Goal: Use online tool/utility: Utilize a website feature to perform a specific function

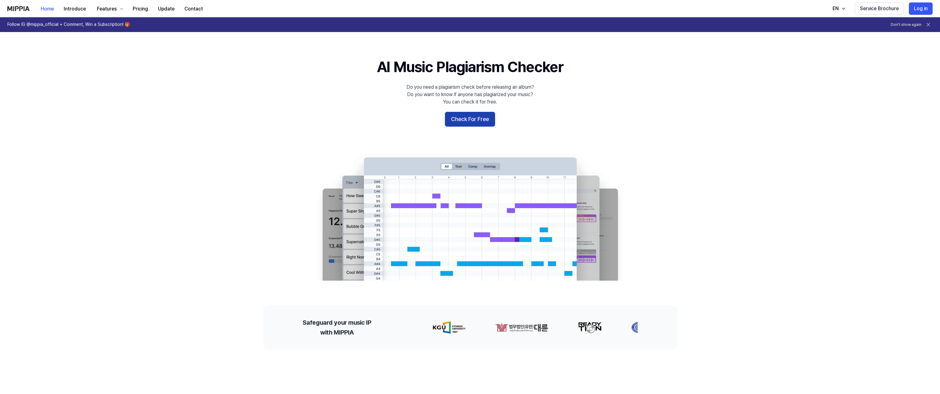
click at [469, 114] on button "Check For Free" at bounding box center [470, 119] width 50 height 15
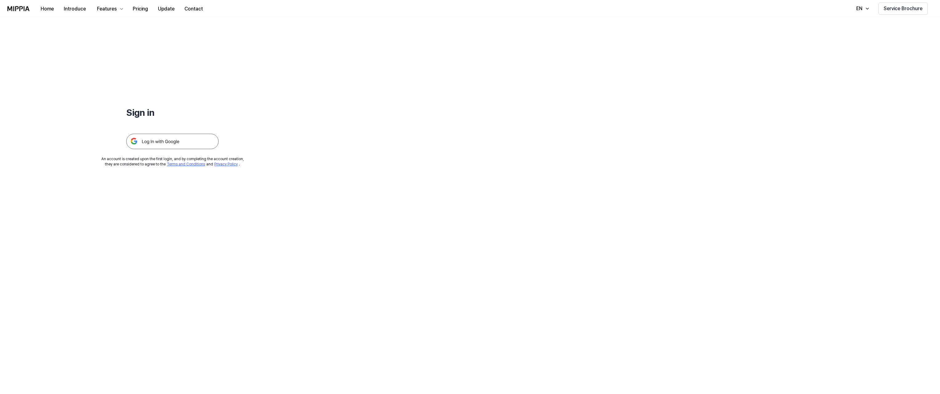
click at [175, 137] on img at bounding box center [172, 141] width 92 height 15
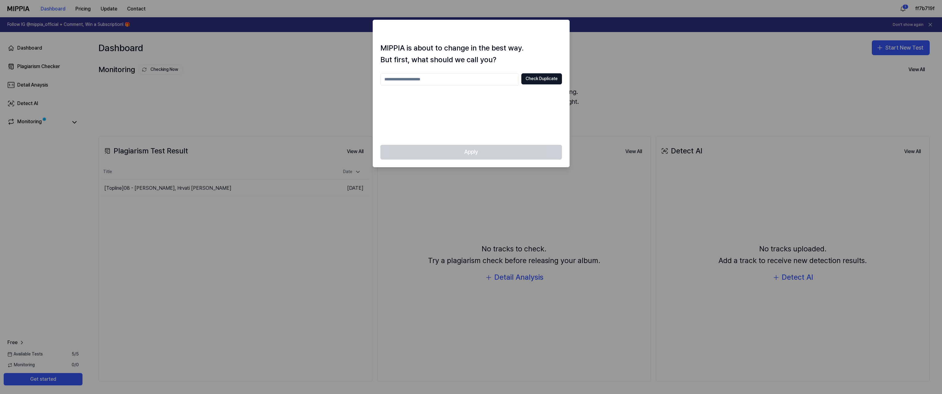
click at [432, 78] on input "text" at bounding box center [449, 79] width 138 height 12
click at [547, 80] on button "Check Duplicate" at bounding box center [541, 78] width 41 height 11
click at [403, 80] on input "****" at bounding box center [449, 79] width 138 height 12
type input "********"
click at [518, 70] on div "MIPPIA is about to change in the best way. But first, what should we call you? …" at bounding box center [471, 93] width 196 height 102
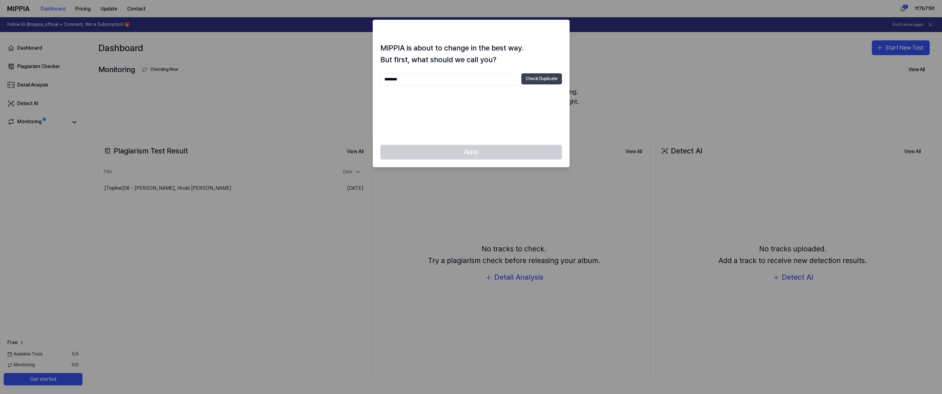
click at [540, 83] on button "Check Duplicate" at bounding box center [541, 78] width 41 height 11
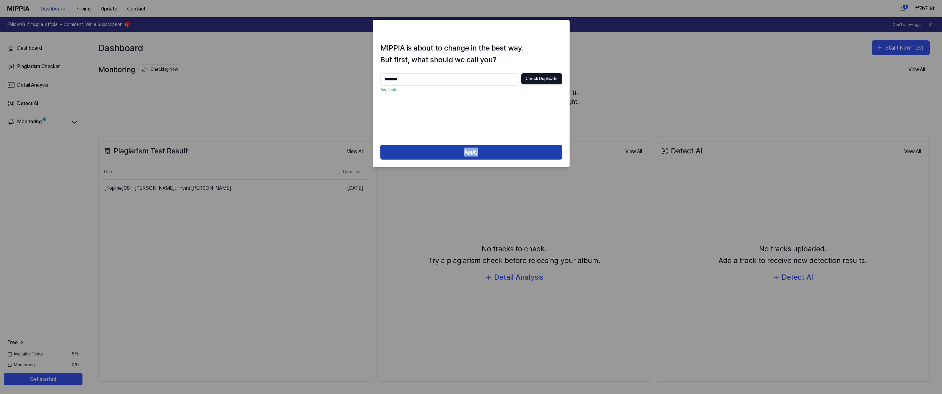
drag, startPoint x: 483, startPoint y: 143, endPoint x: 477, endPoint y: 155, distance: 13.9
click at [482, 145] on div "MIPPIA is about to change in the best way. But first, what should we call you? …" at bounding box center [471, 93] width 197 height 147
click at [477, 155] on button "Apply" at bounding box center [471, 152] width 182 height 15
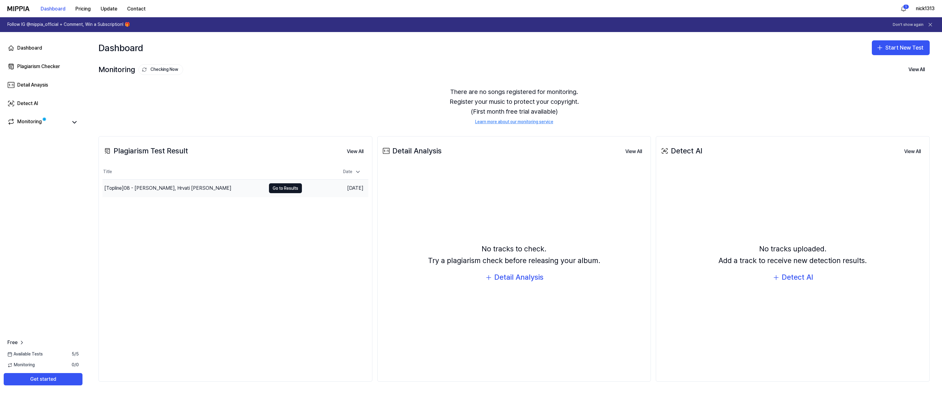
click at [157, 184] on div "[Topline] 08 - [PERSON_NAME], Hrvati [PERSON_NAME]" at bounding box center [167, 187] width 127 height 7
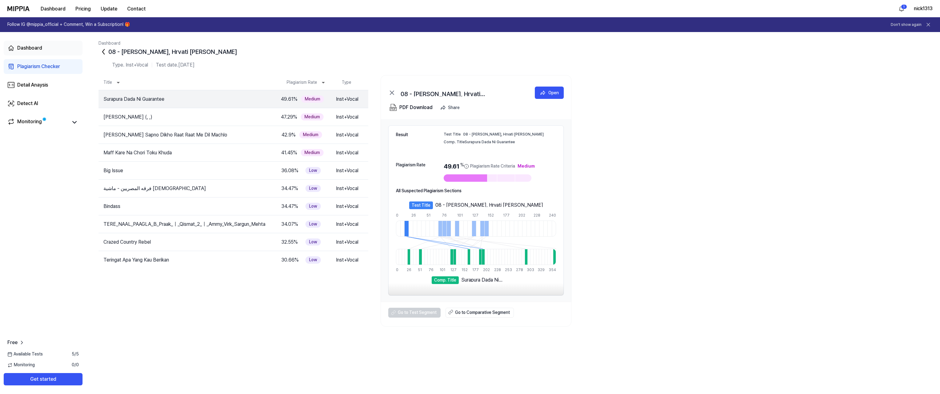
click at [42, 45] on link "Dashboard" at bounding box center [43, 48] width 79 height 15
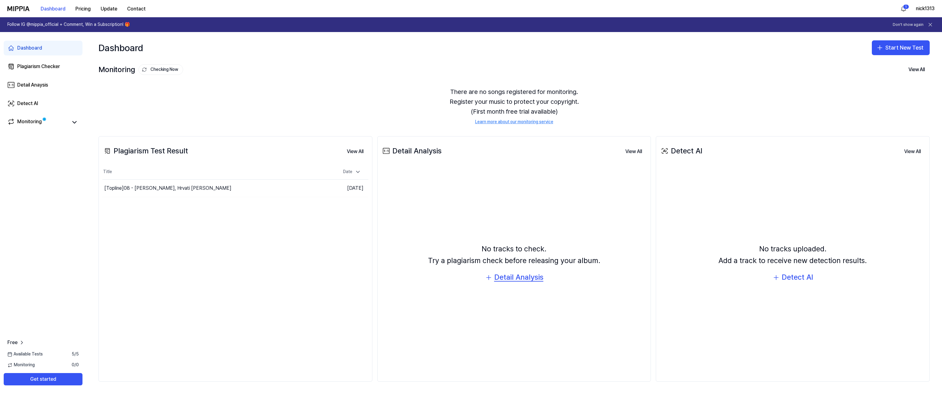
click at [519, 279] on div "Detail Analysis" at bounding box center [518, 277] width 49 height 12
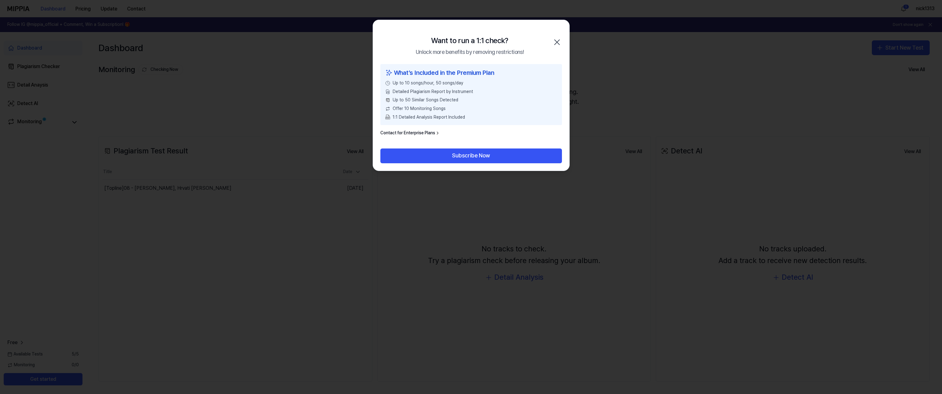
click at [556, 42] on icon "button" at bounding box center [557, 42] width 10 height 10
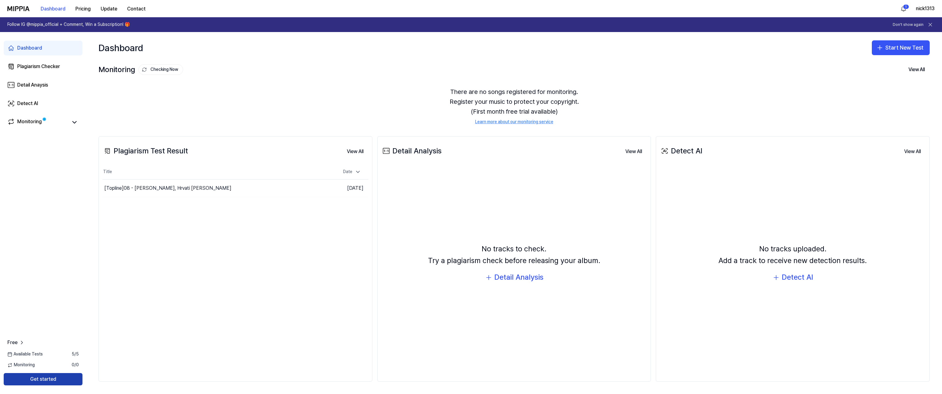
click at [51, 377] on button "Get started" at bounding box center [43, 379] width 79 height 12
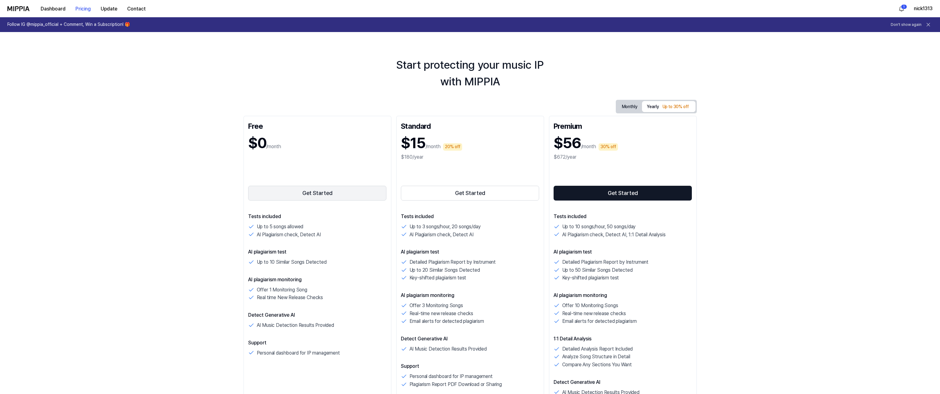
click at [296, 193] on button "Get Started" at bounding box center [317, 193] width 138 height 15
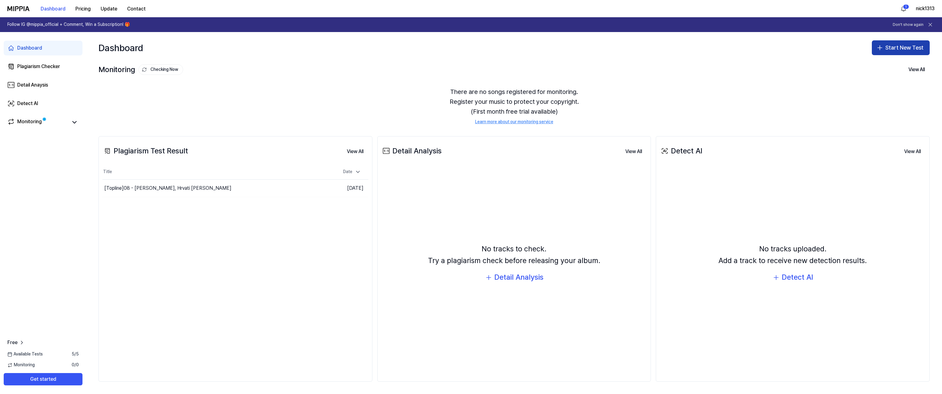
click at [896, 48] on button "Start New Test" at bounding box center [901, 47] width 58 height 15
click at [899, 65] on div "Plagiarism test" at bounding box center [886, 65] width 28 height 6
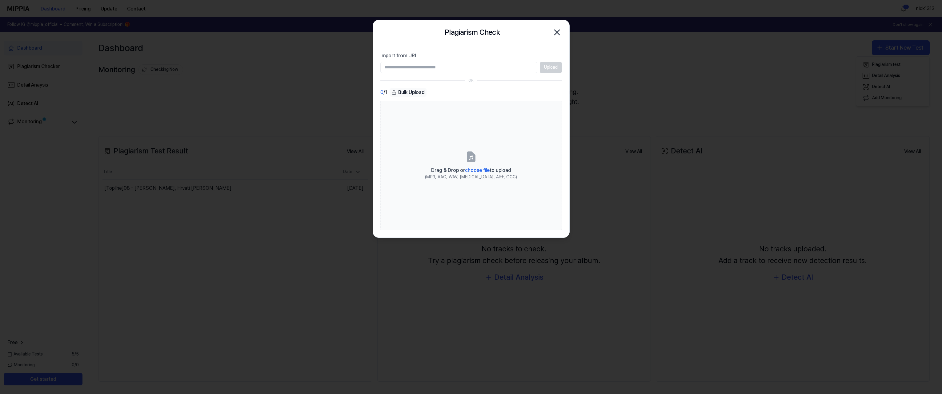
paste input "**********"
type input "**********"
click at [551, 65] on button "Upload" at bounding box center [551, 67] width 22 height 11
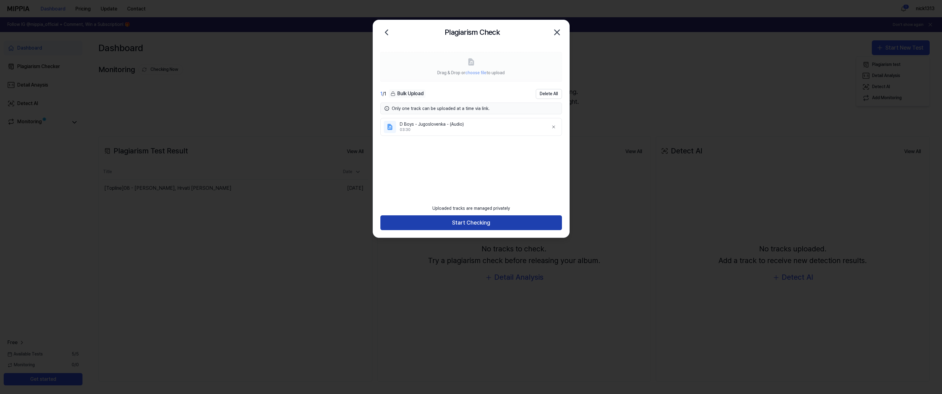
click at [466, 224] on button "Start Checking" at bounding box center [471, 222] width 182 height 15
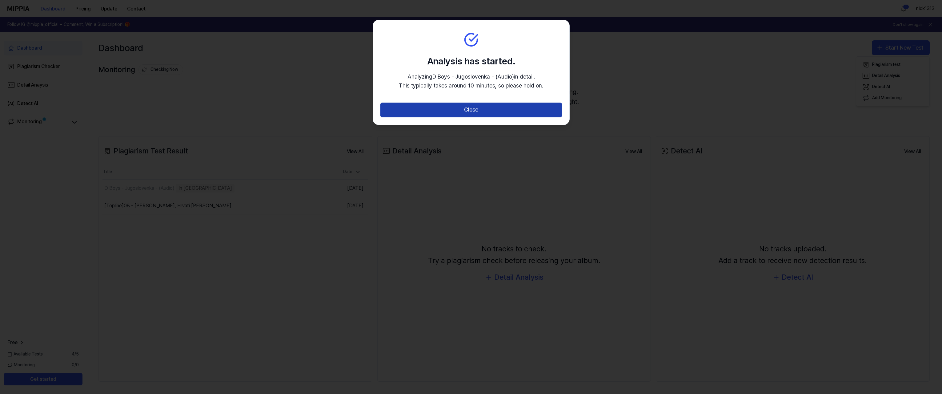
click at [472, 111] on button "Close" at bounding box center [471, 109] width 182 height 15
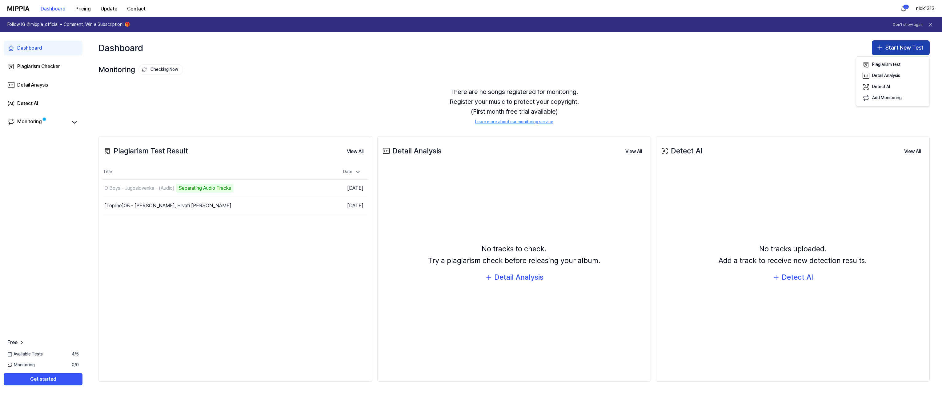
click at [905, 46] on button "Start New Test" at bounding box center [901, 47] width 58 height 15
click at [902, 49] on button "Start New Test" at bounding box center [901, 47] width 58 height 15
click at [903, 63] on button "Plagiarism test" at bounding box center [893, 64] width 68 height 11
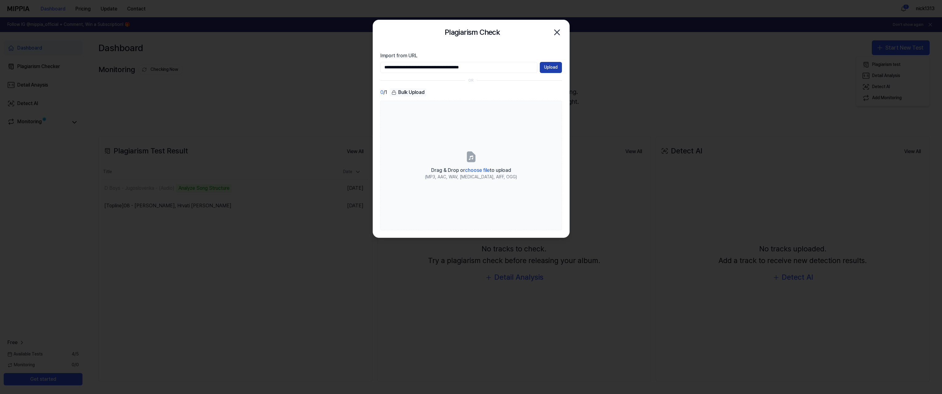
type input "**********"
click at [549, 68] on button "Upload" at bounding box center [551, 67] width 22 height 11
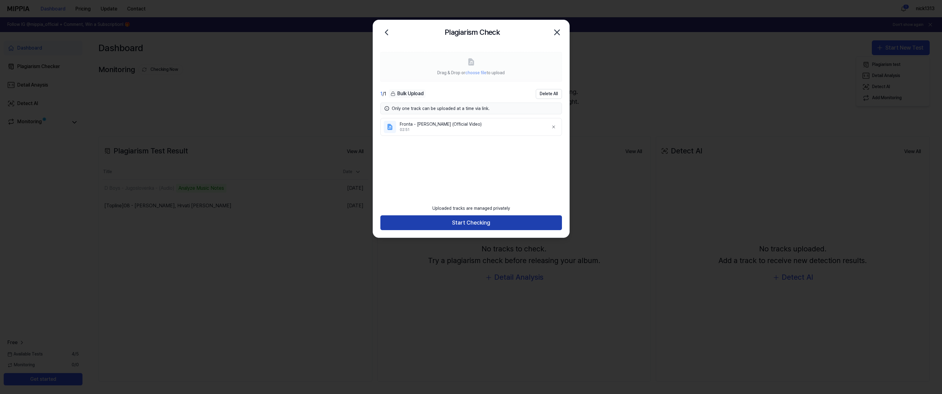
click at [481, 218] on button "Start Checking" at bounding box center [471, 222] width 182 height 15
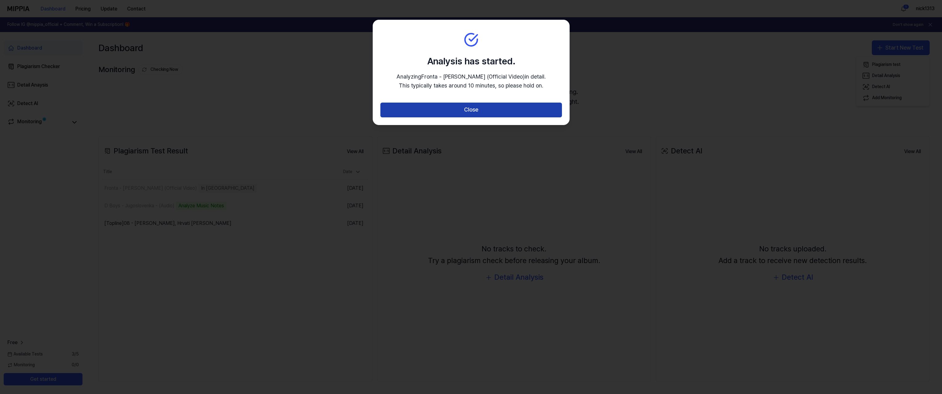
click at [491, 109] on button "Close" at bounding box center [471, 109] width 182 height 15
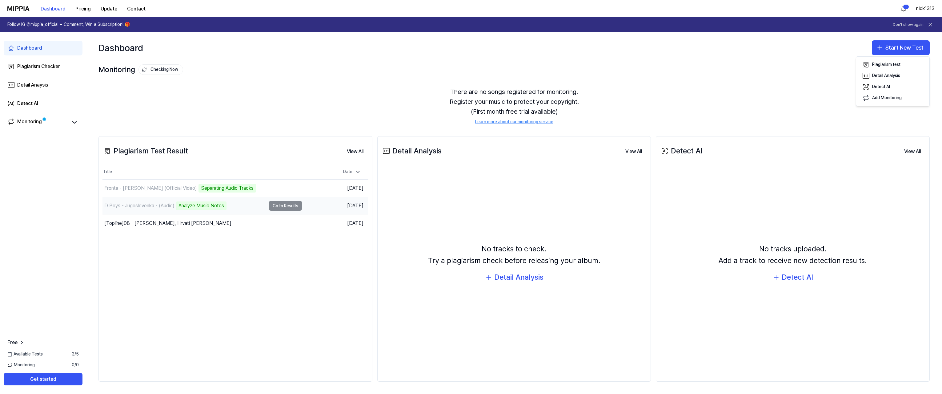
click at [289, 208] on td "D Boys - Jugoslovenka - (Audio) Analyze Music Notes Go to Results" at bounding box center [201, 205] width 199 height 17
click at [158, 201] on div "D Boys - Jugoslovenka - (Audio) Analyze Music Notes" at bounding box center [164, 205] width 124 height 9
click at [289, 208] on td "D Boys - Jugoslovenka - (Audio) Analyze Music Notes Go to Results" at bounding box center [201, 205] width 199 height 17
click at [40, 118] on div "Monitoring" at bounding box center [29, 122] width 25 height 9
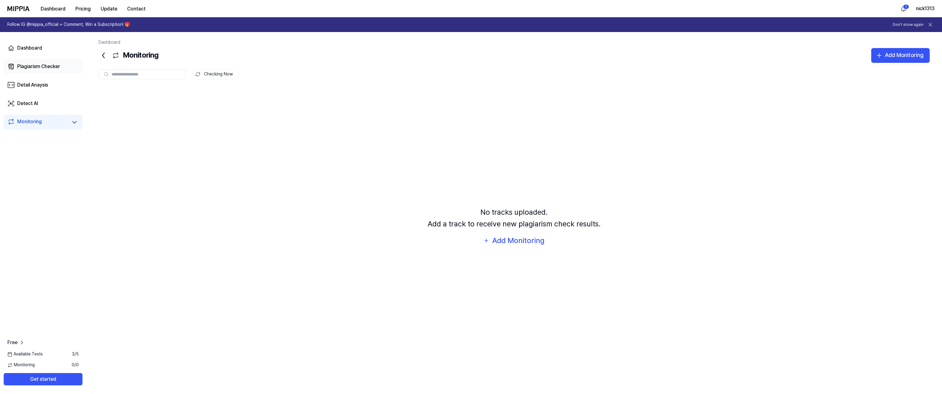
click at [54, 71] on link "Plagiarism Checker" at bounding box center [43, 66] width 79 height 15
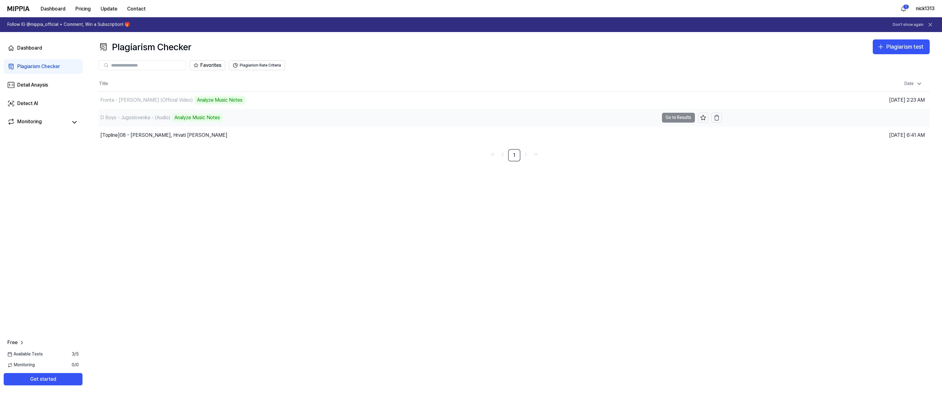
click at [184, 118] on div "Analyze Music Notes" at bounding box center [197, 117] width 50 height 9
click at [37, 354] on span "Available Tests" at bounding box center [24, 354] width 35 height 6
click at [685, 116] on button "Go to Results" at bounding box center [678, 118] width 33 height 10
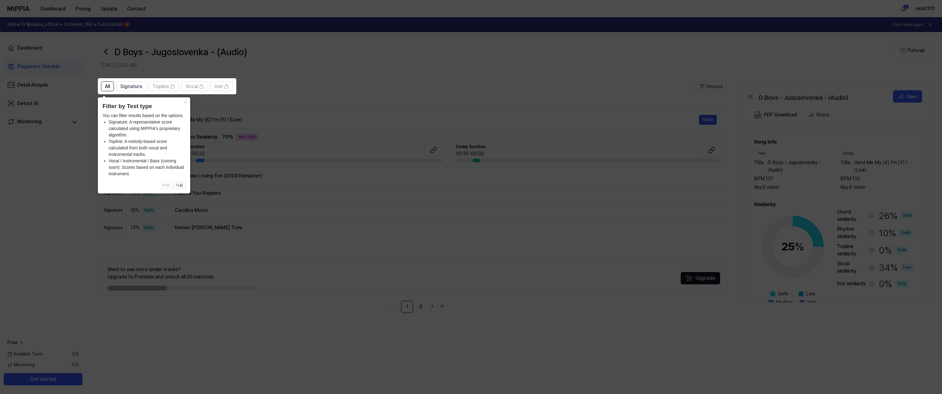
click at [324, 151] on icon at bounding box center [471, 197] width 942 height 394
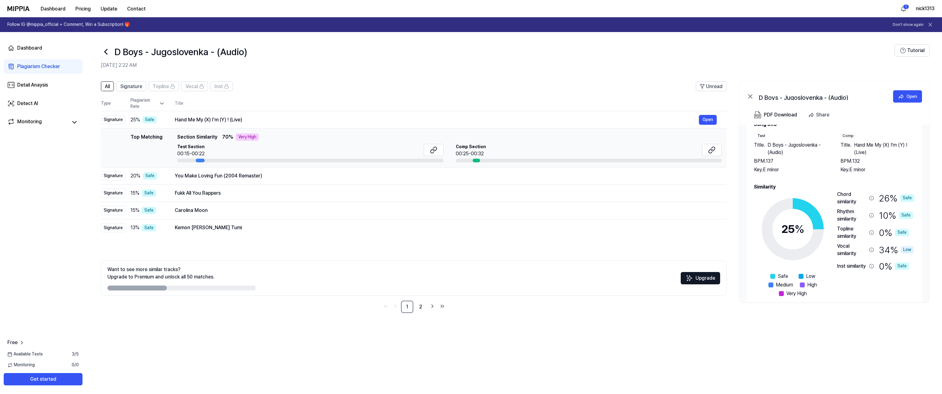
scroll to position [26, 0]
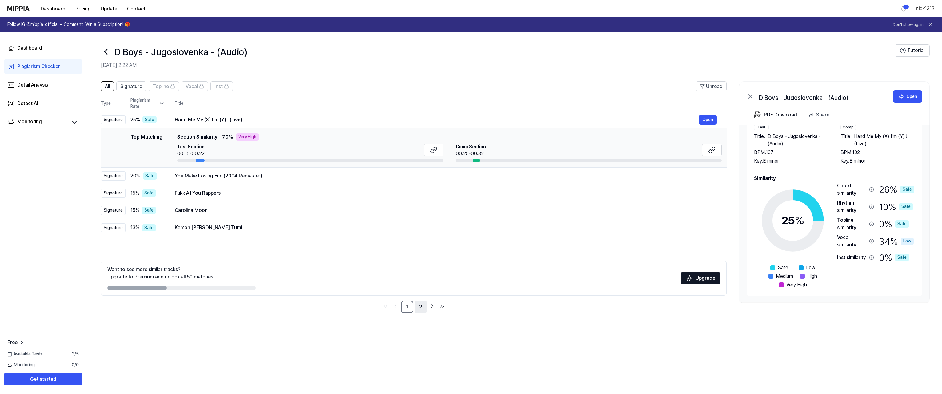
click at [420, 305] on link "2" at bounding box center [421, 306] width 12 height 12
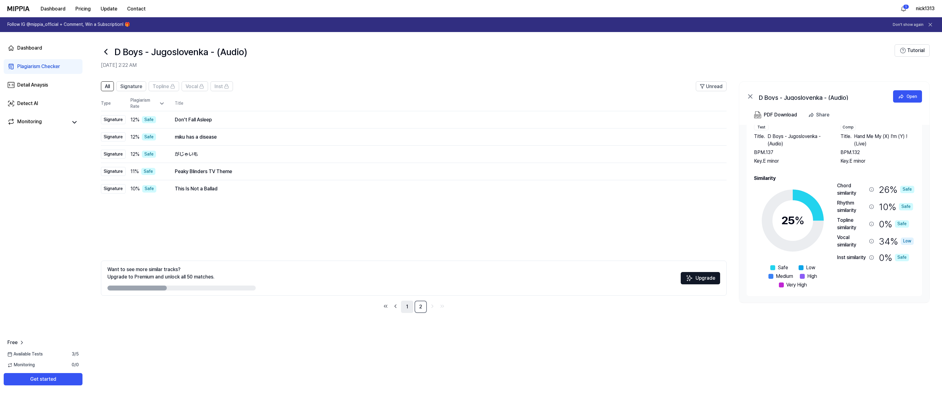
click at [407, 307] on link "1" at bounding box center [407, 306] width 12 height 12
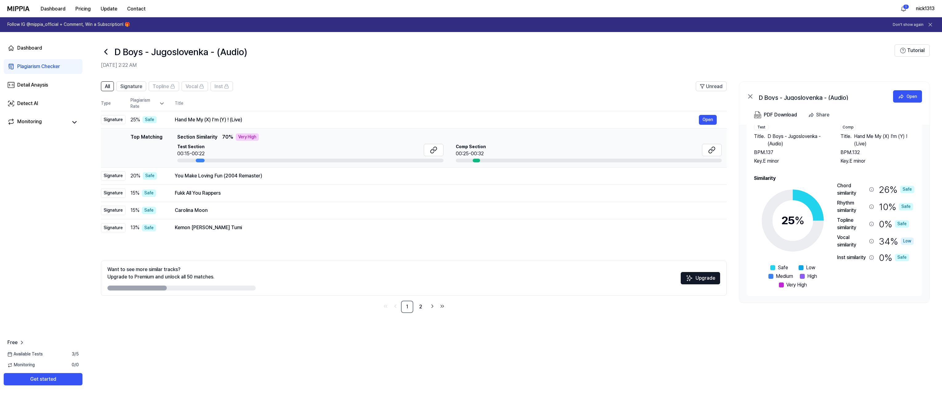
click at [131, 81] on div "All Signature Topline Vocal Inst Unread All Signature Topline Vocal Inst Type P…" at bounding box center [514, 200] width 856 height 250
click at [132, 86] on span "Signature" at bounding box center [131, 86] width 22 height 7
click at [107, 51] on icon at bounding box center [106, 52] width 10 height 10
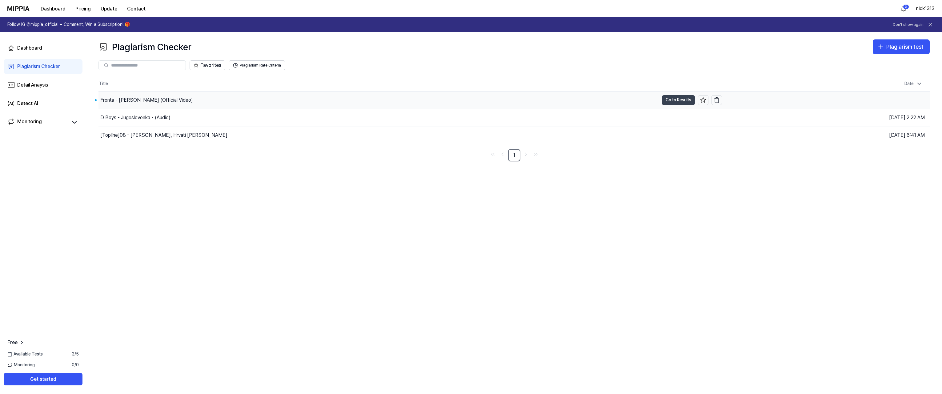
click at [685, 101] on button "Go to Results" at bounding box center [678, 100] width 33 height 10
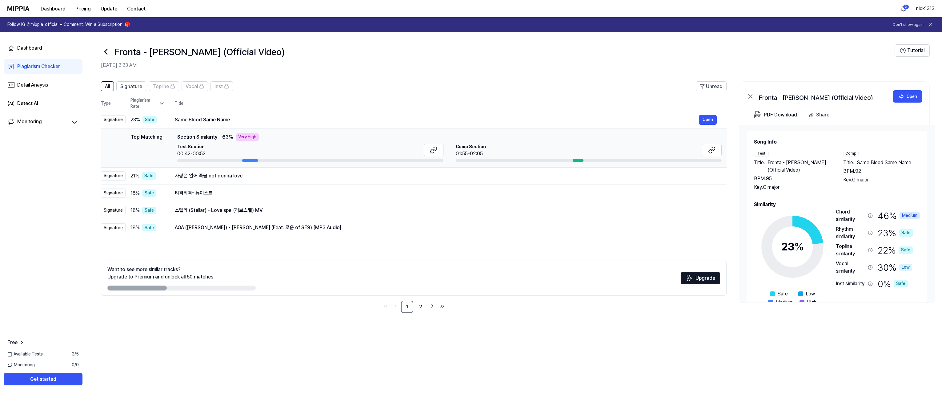
click at [252, 160] on div at bounding box center [250, 160] width 16 height 4
drag, startPoint x: 179, startPoint y: 119, endPoint x: 231, endPoint y: 115, distance: 51.8
click at [231, 115] on td "Same Blood Same Name Open" at bounding box center [446, 119] width 562 height 17
click at [243, 136] on div "Very High" at bounding box center [247, 136] width 23 height 7
click at [431, 149] on icon at bounding box center [433, 149] width 7 height 7
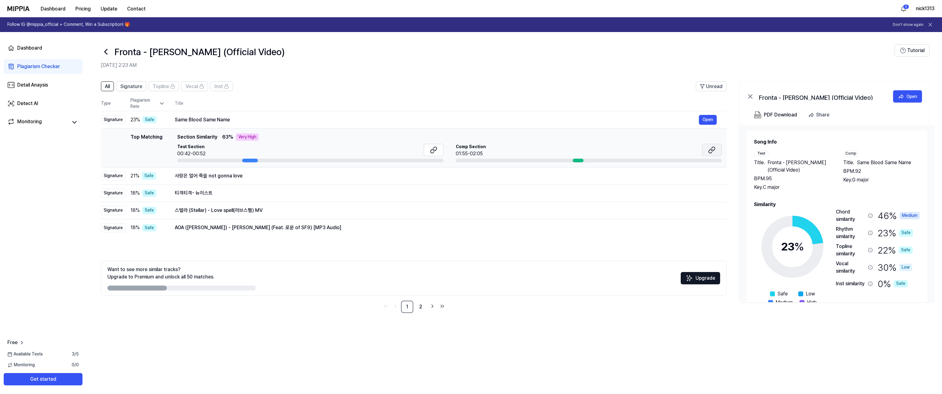
click at [716, 150] on button at bounding box center [712, 150] width 20 height 12
click at [421, 304] on link "2" at bounding box center [421, 306] width 12 height 12
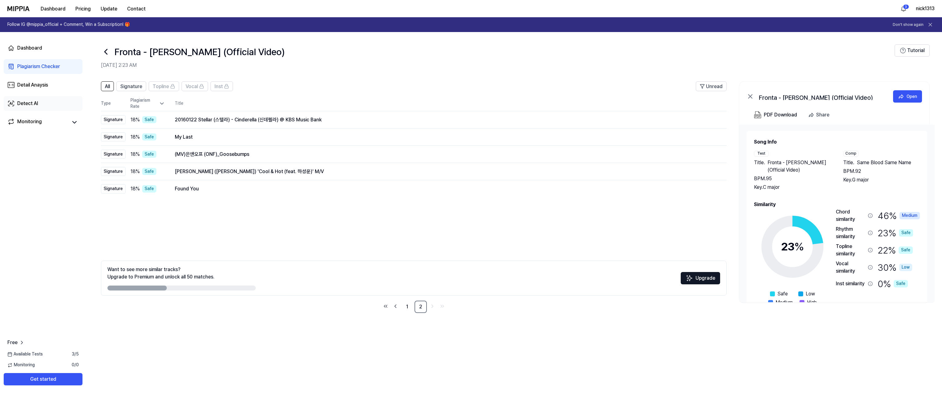
click at [30, 102] on div "Detect AI" at bounding box center [27, 103] width 21 height 7
